Goal: Book appointment/travel/reservation

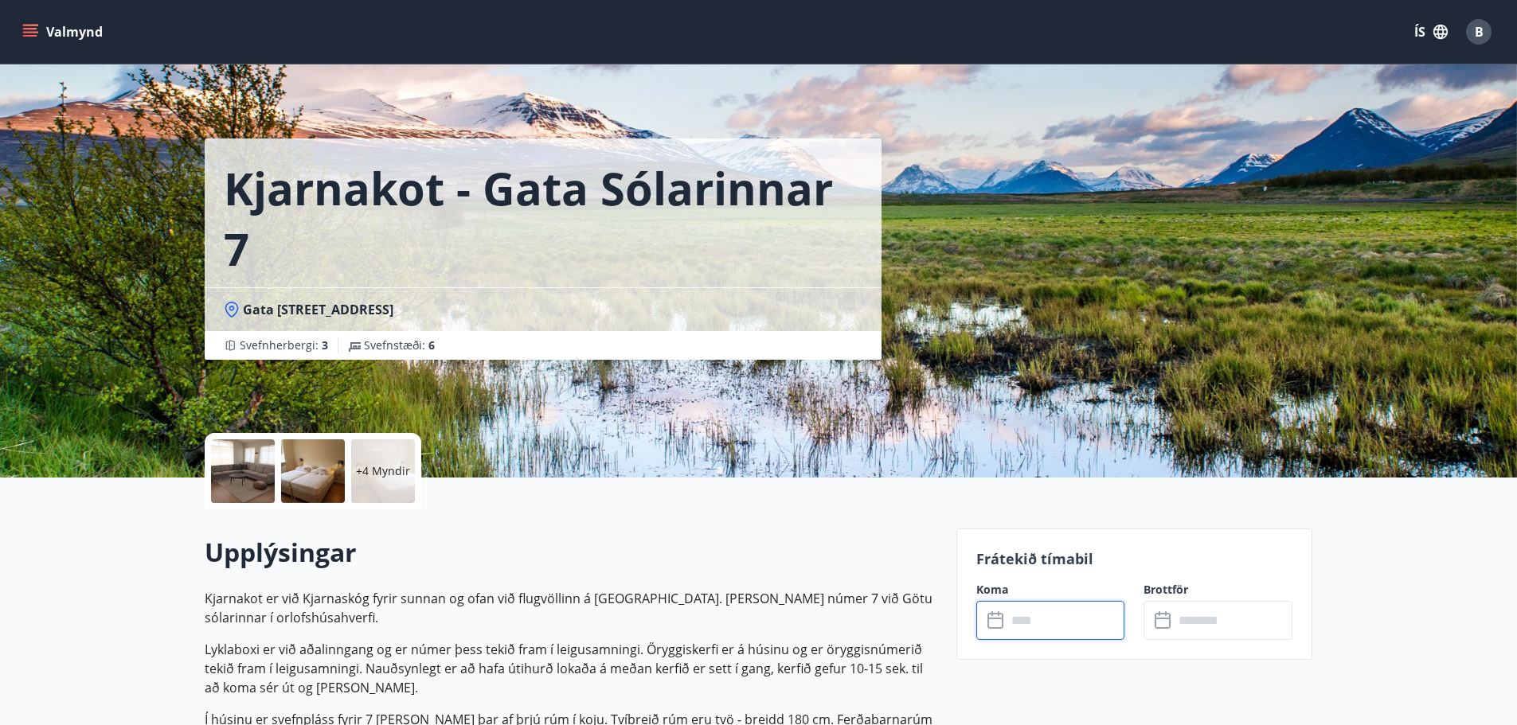
click at [1056, 620] on input "text" at bounding box center [1066, 620] width 119 height 39
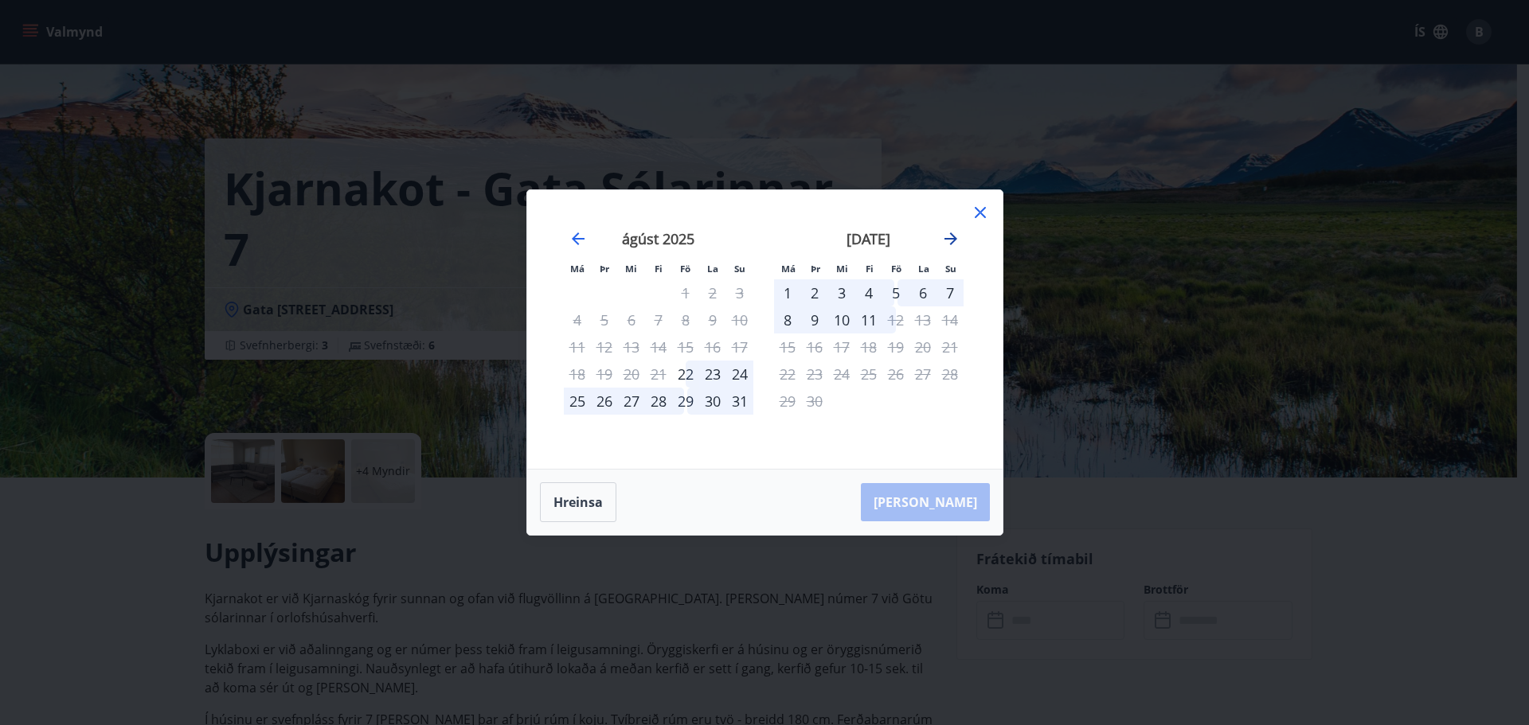
click at [952, 240] on icon "Move forward to switch to the next month." at bounding box center [950, 238] width 19 height 19
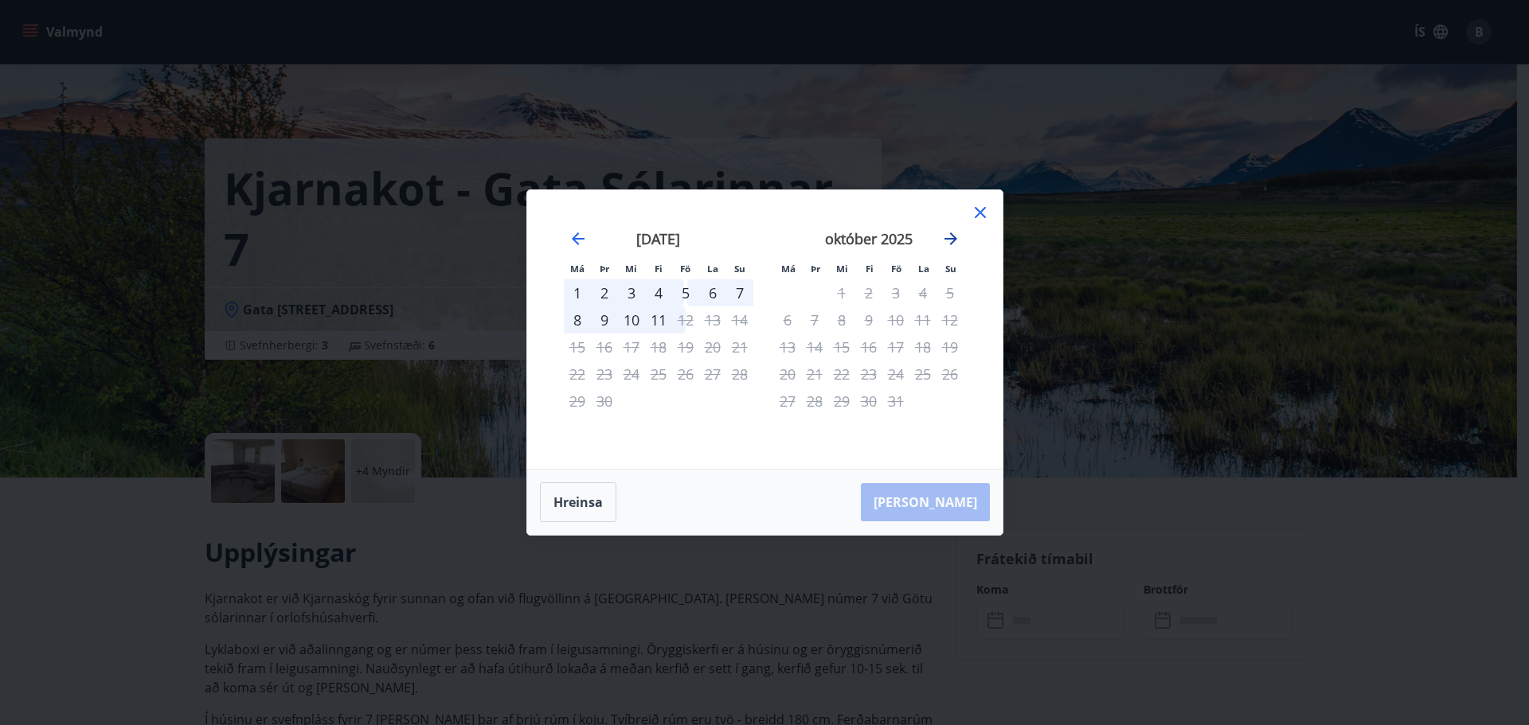
click at [952, 240] on icon "Move forward to switch to the next month." at bounding box center [950, 238] width 19 height 19
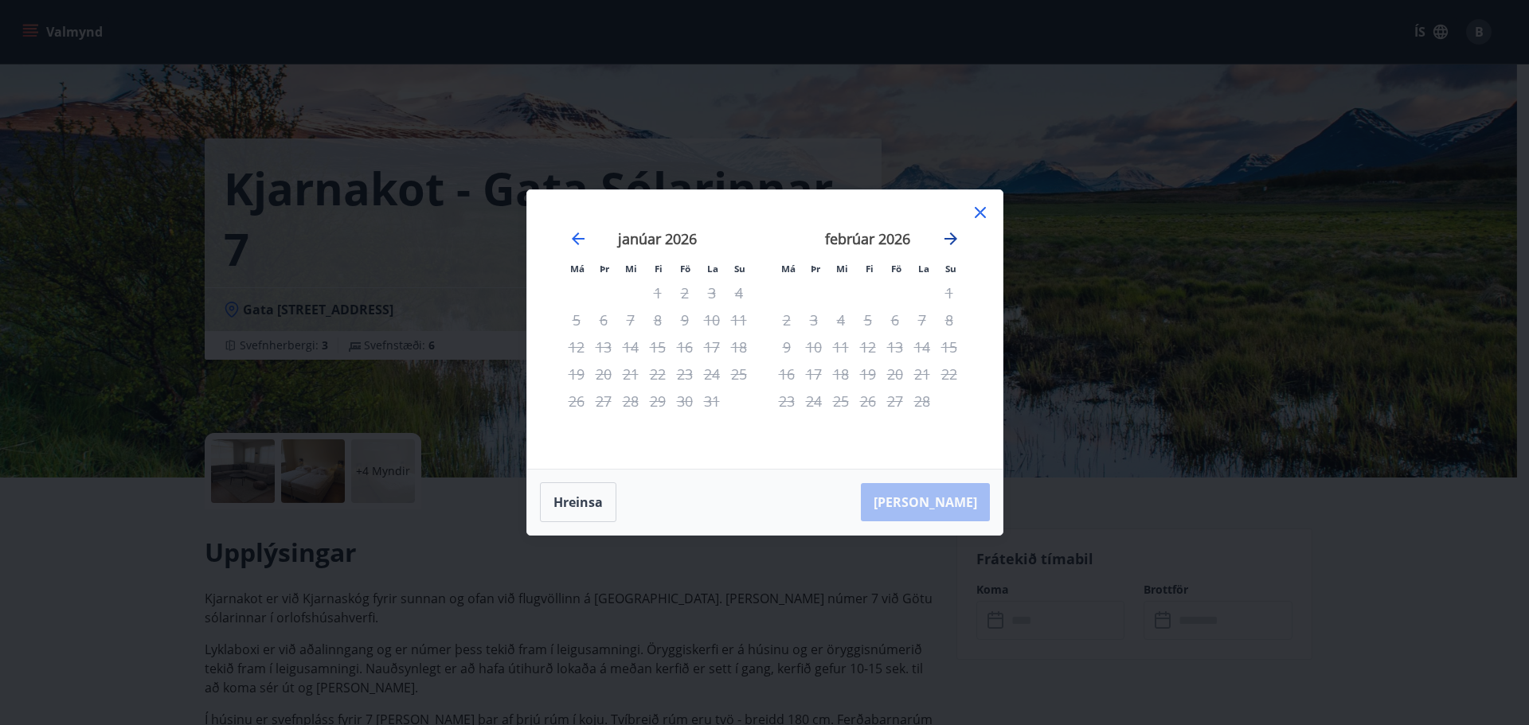
click at [952, 240] on icon "Move forward to switch to the next month." at bounding box center [950, 238] width 19 height 19
click at [582, 240] on icon "Move backward to switch to the previous month." at bounding box center [578, 238] width 19 height 19
click at [582, 239] on icon "Move backward to switch to the previous month." at bounding box center [578, 239] width 13 height 13
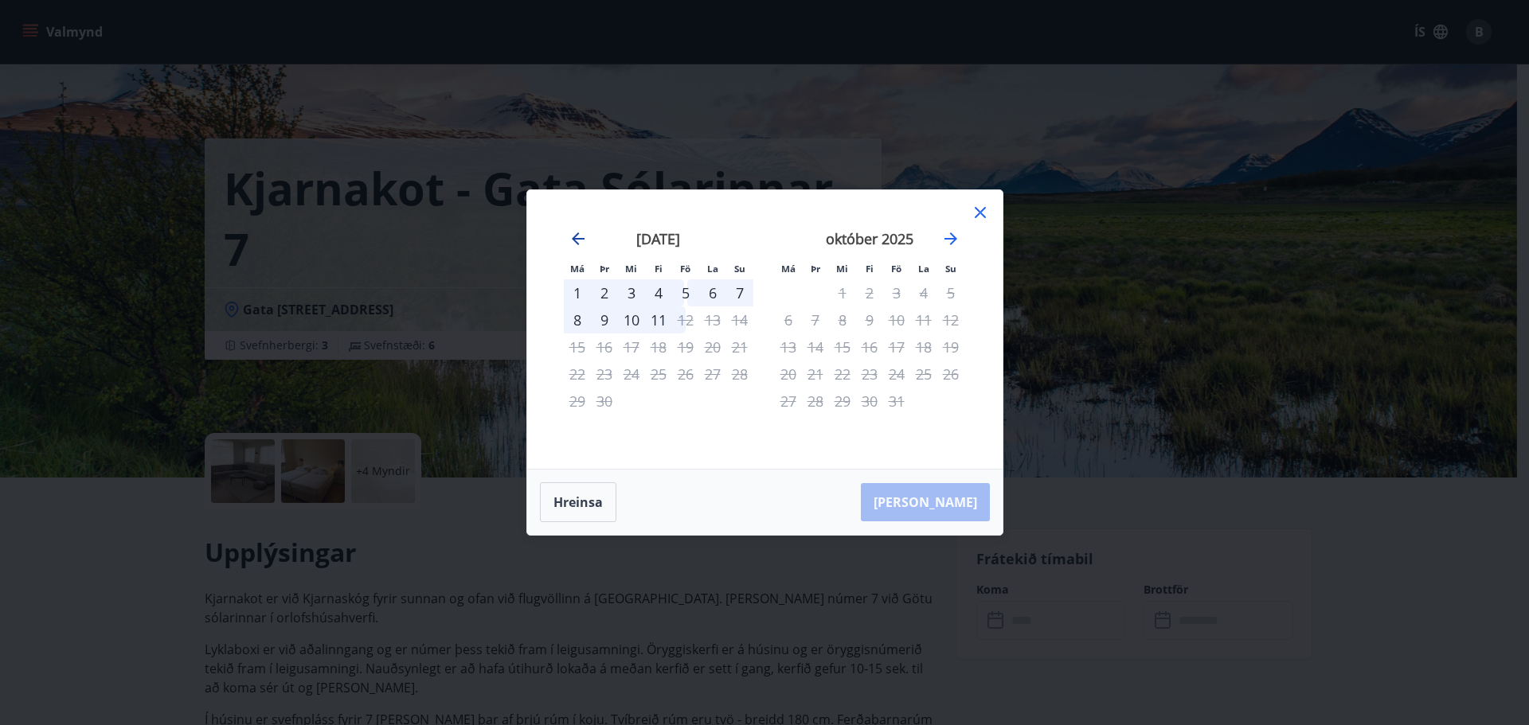
click at [582, 239] on icon "Move backward to switch to the previous month." at bounding box center [578, 239] width 13 height 13
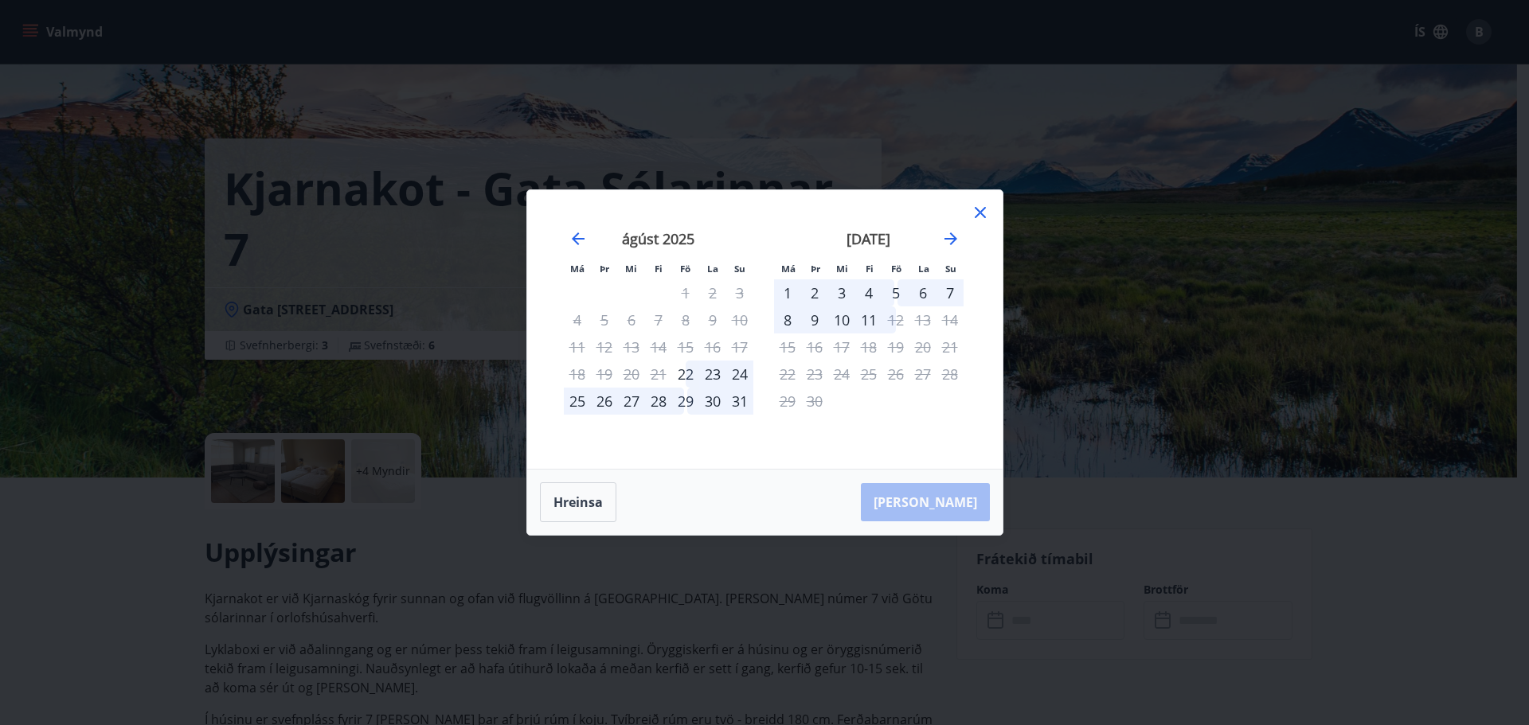
click at [859, 124] on div "Má Þr Mi Fi Fö La Su Má Þr Mi Fi Fö La Su [DATE] 1 2 3 4 5 6 7 8 9 10 11 12 13 …" at bounding box center [764, 362] width 1529 height 725
